Goal: Information Seeking & Learning: Check status

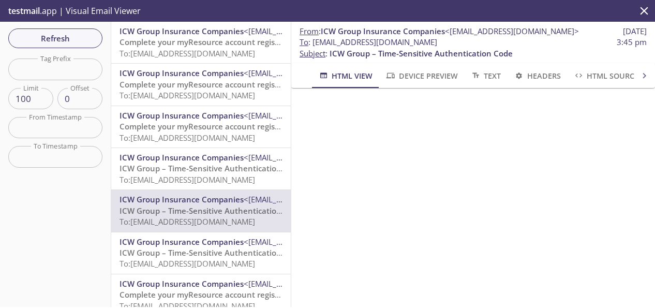
click at [92, 34] on span "Refresh" at bounding box center [56, 38] width 78 height 13
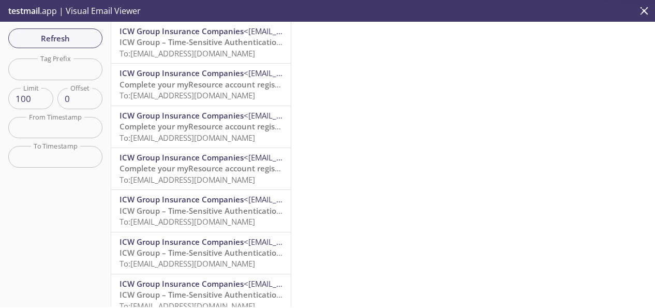
click at [214, 44] on span "ICW Group – Time-Sensitive Authentication Code" at bounding box center [211, 42] width 183 height 10
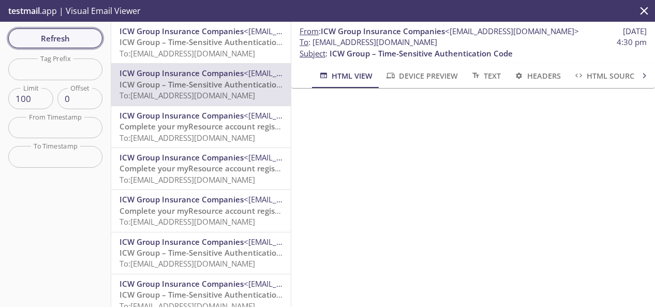
click at [64, 35] on span "Refresh" at bounding box center [56, 38] width 78 height 13
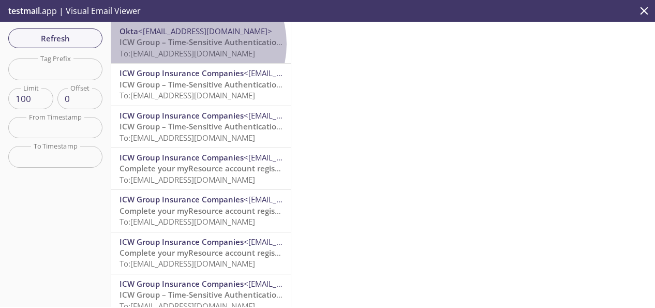
click at [196, 44] on span "ICW Group – Time-Sensitive Authentication Code" at bounding box center [211, 42] width 183 height 10
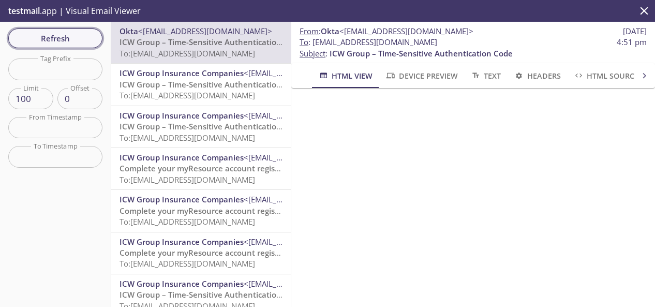
click at [98, 35] on button "Refresh" at bounding box center [55, 38] width 94 height 20
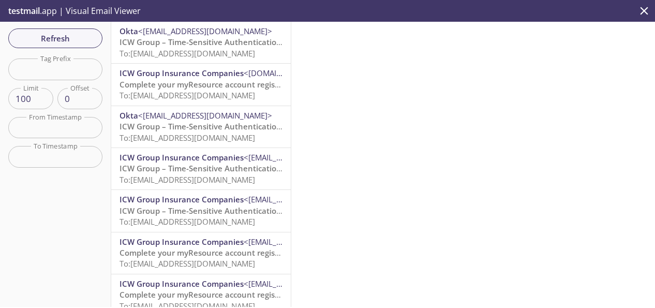
click at [188, 42] on span "ICW Group – Time-Sensitive Authentication Code" at bounding box center [211, 42] width 183 height 10
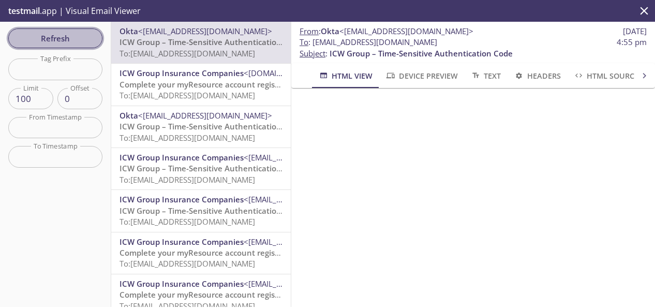
click at [30, 35] on span "Refresh" at bounding box center [56, 38] width 78 height 13
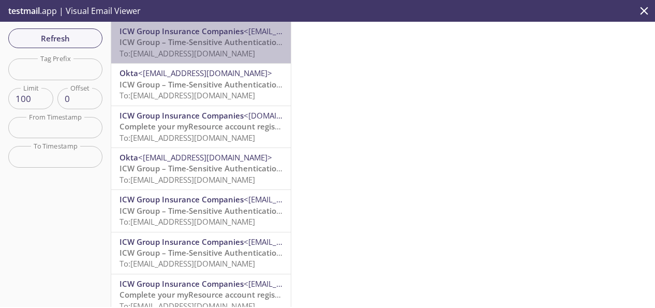
click at [232, 37] on span "ICW Group – Time-Sensitive Authentication Code" at bounding box center [211, 42] width 183 height 10
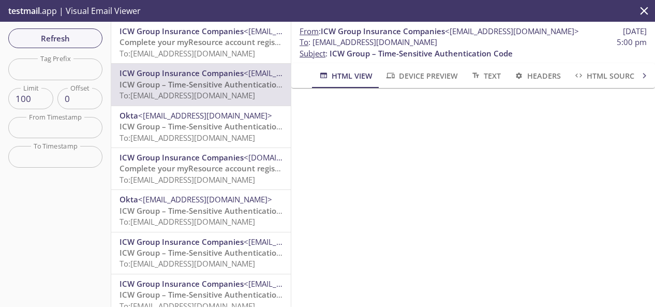
click at [84, 39] on span "Refresh" at bounding box center [56, 38] width 78 height 13
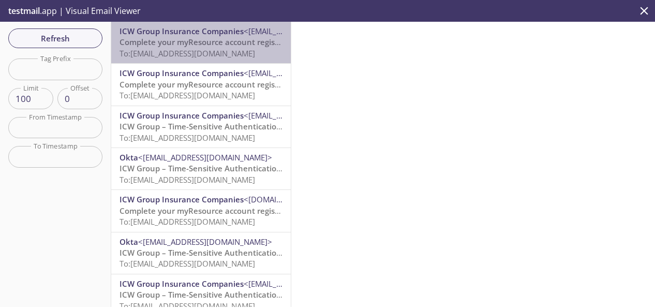
click at [223, 38] on span "Complete your myResource account registration" at bounding box center [210, 42] width 181 height 10
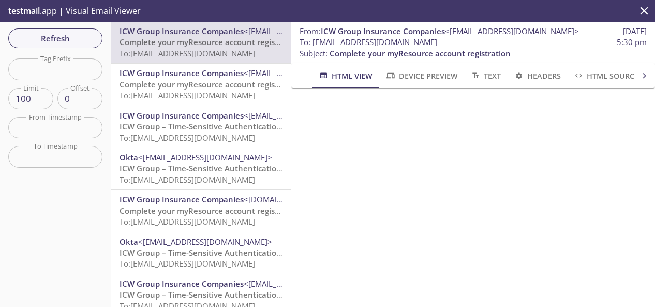
drag, startPoint x: 493, startPoint y: 43, endPoint x: 314, endPoint y: 44, distance: 179.1
click at [314, 44] on span "To : [EMAIL_ADDRESS][DOMAIN_NAME] 5:30 pm" at bounding box center [473, 42] width 347 height 11
copy span "[EMAIL_ADDRESS][DOMAIN_NAME]"
click at [68, 40] on span "Refresh" at bounding box center [56, 38] width 78 height 13
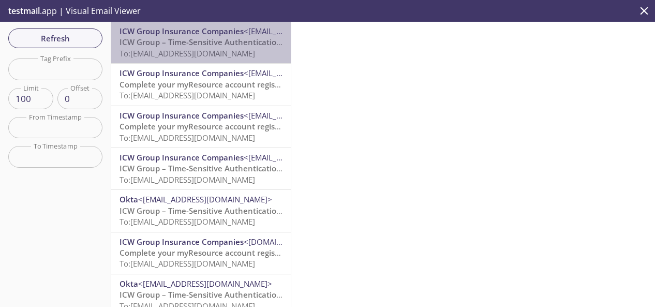
click at [226, 55] on span "To: [EMAIL_ADDRESS][DOMAIN_NAME]" at bounding box center [188, 53] width 136 height 10
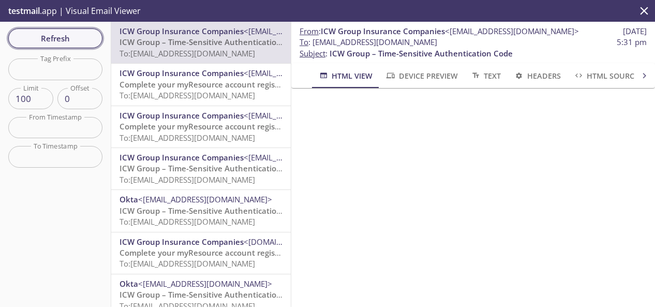
click at [67, 41] on span "Refresh" at bounding box center [56, 38] width 78 height 13
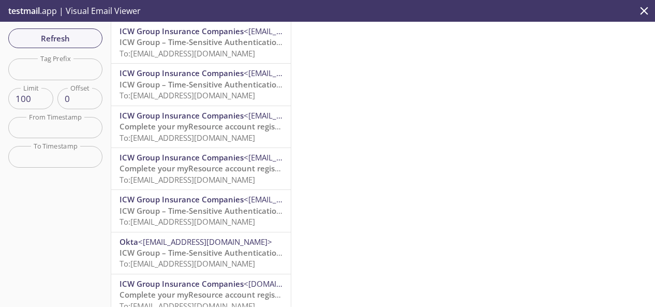
click at [230, 43] on span "ICW Group – Time-Sensitive Authentication Code" at bounding box center [211, 42] width 183 height 10
